Goal: Information Seeking & Learning: Understand process/instructions

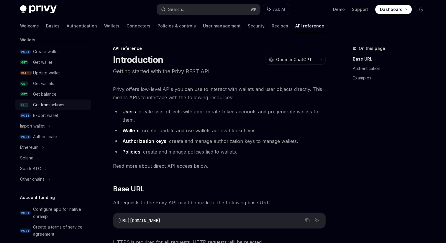
scroll to position [60, 0]
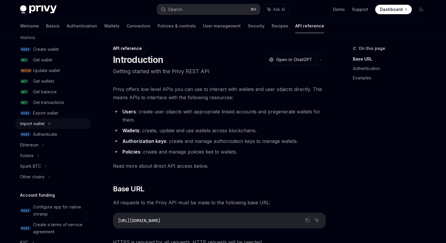
click at [40, 122] on div "Import wallet" at bounding box center [32, 123] width 24 height 7
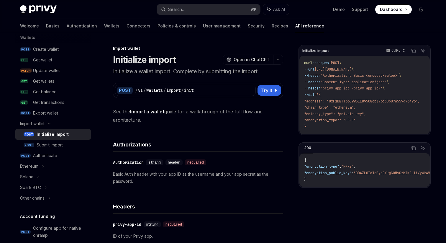
click at [46, 136] on div "Initialize import" at bounding box center [53, 134] width 32 height 7
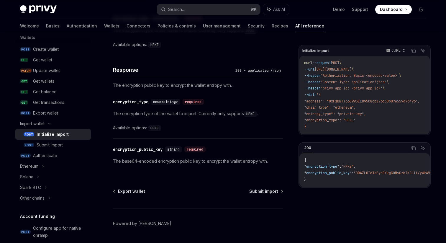
scroll to position [405, 0]
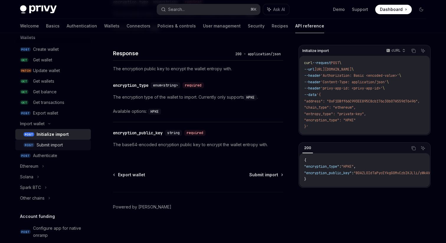
click at [47, 145] on div "Submit import" at bounding box center [50, 144] width 26 height 7
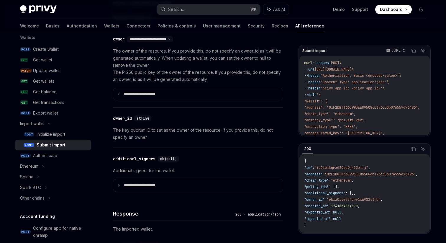
scroll to position [29, 0]
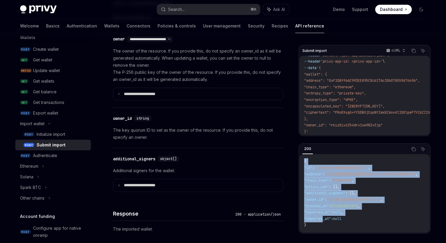
drag, startPoint x: 304, startPoint y: 161, endPoint x: 323, endPoint y: 217, distance: 58.9
click at [323, 217] on code "{ "id" : "id2tptkqrxd39qo9j423etij" , "address" : "0xF1DBff66C993EE895C8cb176c3…" at bounding box center [368, 193] width 128 height 70
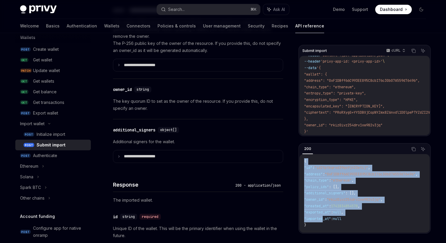
scroll to position [389, 0]
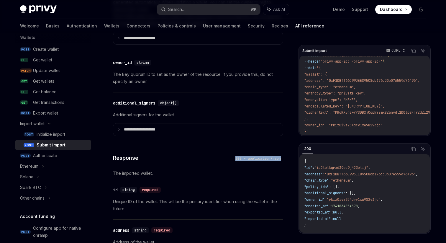
drag, startPoint x: 234, startPoint y: 157, endPoint x: 280, endPoint y: 157, distance: 46.0
click at [280, 157] on div "200 - application/json" at bounding box center [258, 158] width 50 height 6
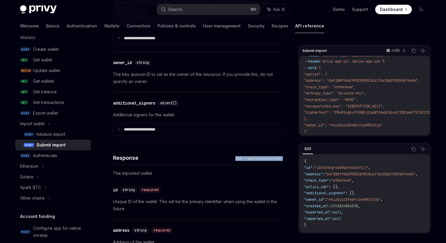
click at [280, 157] on div "200 - application/json" at bounding box center [258, 158] width 50 height 6
click at [59, 136] on div "Initialize import" at bounding box center [51, 134] width 29 height 7
type textarea "*"
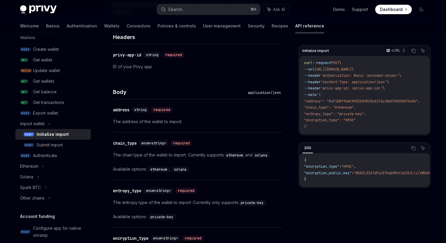
scroll to position [155, 0]
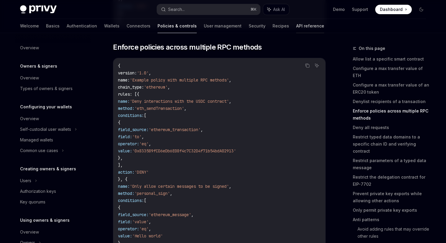
scroll to position [194, 0]
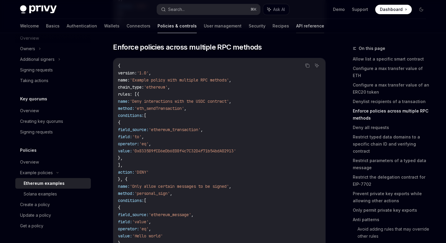
click at [296, 29] on link "API reference" at bounding box center [310, 26] width 28 height 14
type textarea "*"
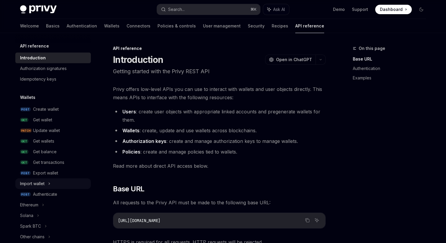
click at [52, 182] on div "Import wallet" at bounding box center [52, 183] width 75 height 11
click at [50, 193] on div "Initialize import" at bounding box center [51, 193] width 29 height 7
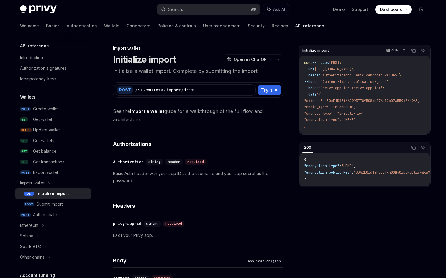
type textarea "*"
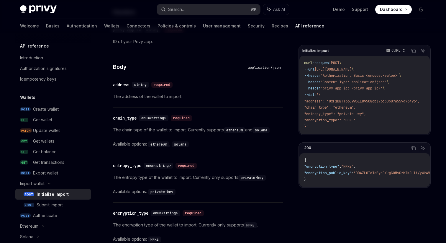
scroll to position [194, 0]
click at [182, 117] on div "required" at bounding box center [181, 118] width 21 height 6
click at [191, 118] on div "required" at bounding box center [181, 118] width 21 height 6
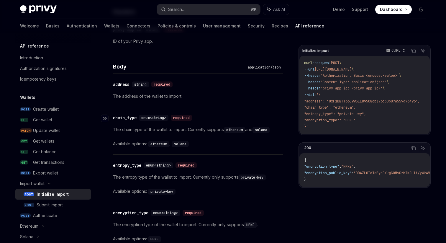
click at [191, 118] on div "required" at bounding box center [181, 118] width 21 height 6
drag, startPoint x: 190, startPoint y: 118, endPoint x: 175, endPoint y: 118, distance: 15.0
click at [175, 118] on div "required" at bounding box center [181, 118] width 21 height 6
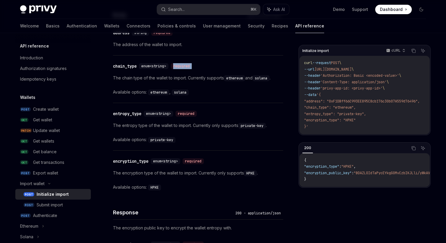
scroll to position [246, 0]
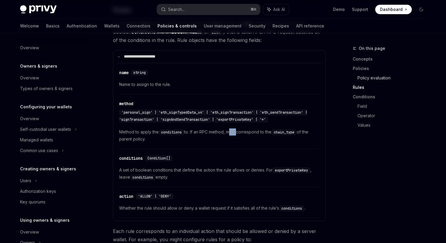
scroll to position [172, 0]
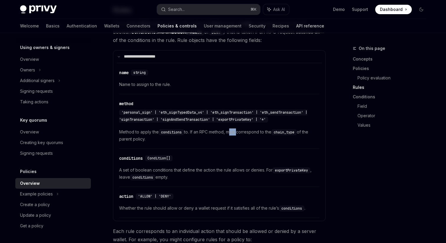
click at [296, 27] on link "API reference" at bounding box center [310, 26] width 28 height 14
type textarea "*"
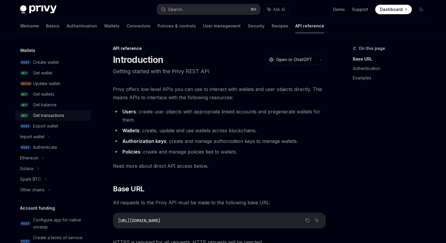
scroll to position [49, 0]
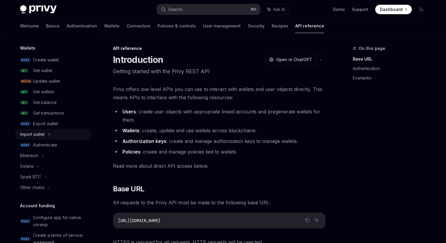
click at [50, 133] on icon at bounding box center [49, 134] width 2 height 7
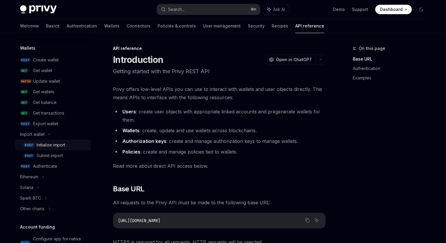
click at [47, 145] on div "Initialize import" at bounding box center [51, 144] width 29 height 7
click at [46, 152] on div "Submit import" at bounding box center [50, 155] width 26 height 7
click at [56, 156] on div "Submit import" at bounding box center [50, 155] width 26 height 7
click at [55, 143] on div "Initialize import" at bounding box center [51, 144] width 29 height 7
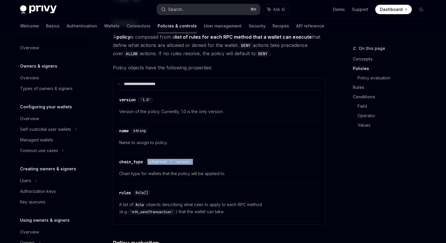
scroll to position [172, 0]
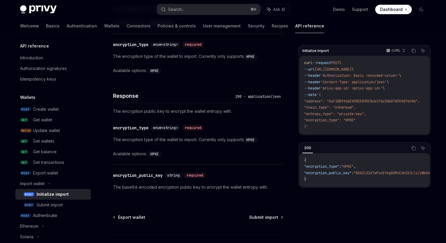
scroll to position [355, 0]
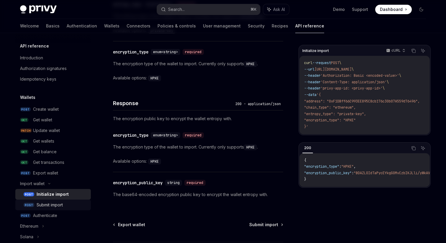
click at [73, 203] on div "Submit import" at bounding box center [62, 204] width 51 height 7
type textarea "*"
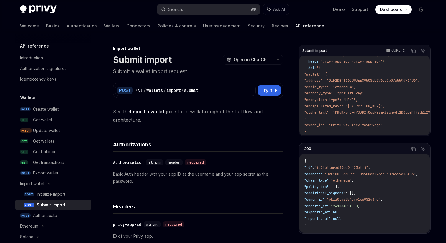
scroll to position [29, 0]
